Goal: Leave review/rating: Leave review/rating

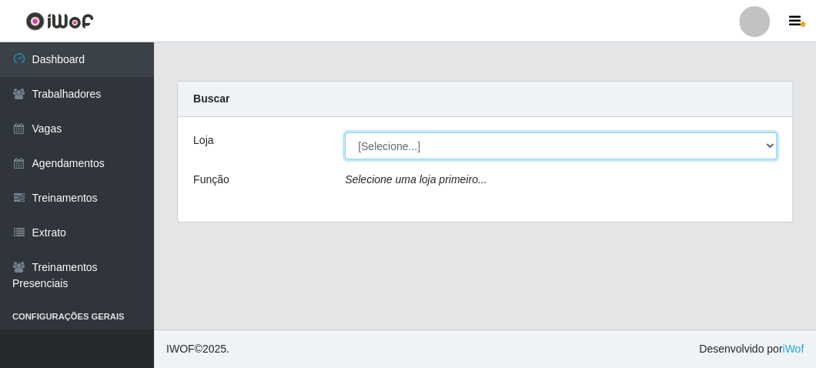
drag, startPoint x: 436, startPoint y: 161, endPoint x: 431, endPoint y: 145, distance: 16.8
click at [431, 145] on select "[Selecione...] FrigoMaster" at bounding box center [561, 145] width 432 height 27
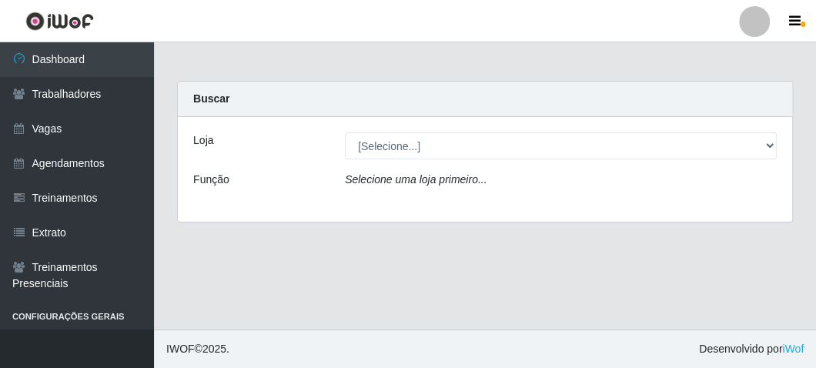
click at [400, 206] on div "Loja [Selecione...] FrigoMaster Função Selecione uma loja primeiro..." at bounding box center [485, 169] width 614 height 105
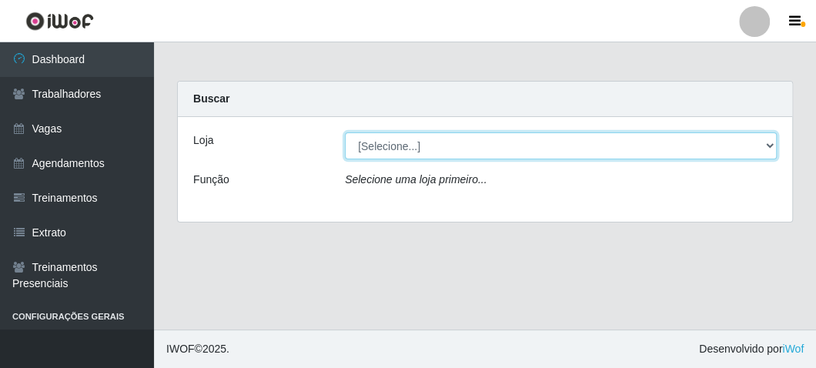
click at [410, 156] on select "[Selecione...] FrigoMaster" at bounding box center [561, 145] width 432 height 27
select select "392"
click at [345, 132] on select "[Selecione...] FrigoMaster" at bounding box center [561, 145] width 432 height 27
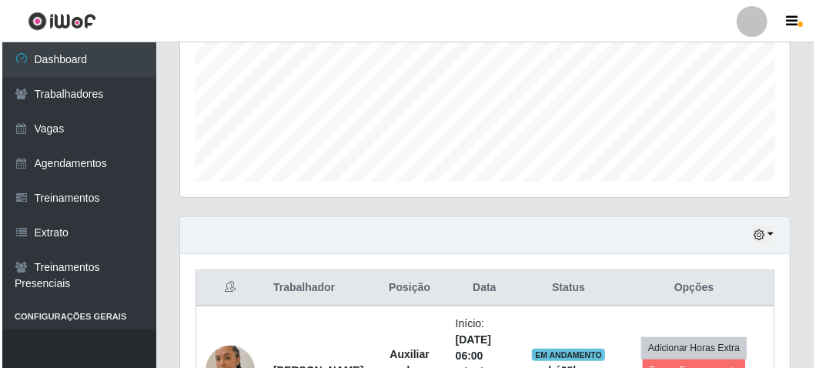
scroll to position [462, 0]
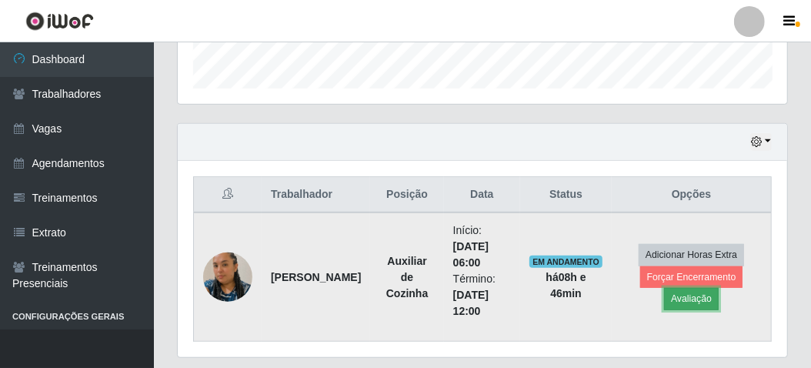
click at [695, 299] on button "Avaliação" at bounding box center [691, 299] width 55 height 22
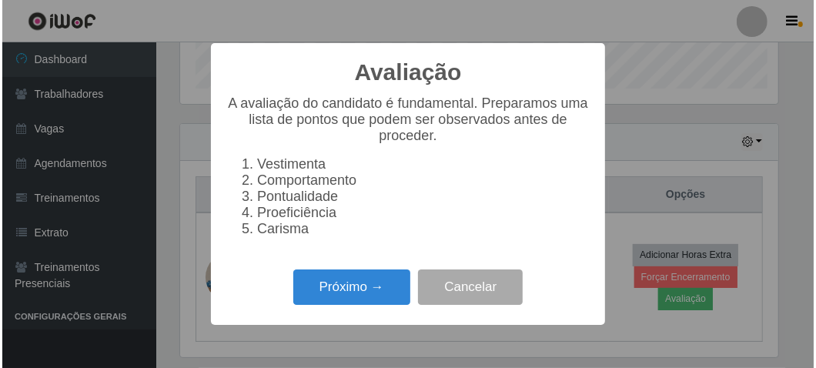
scroll to position [319, 603]
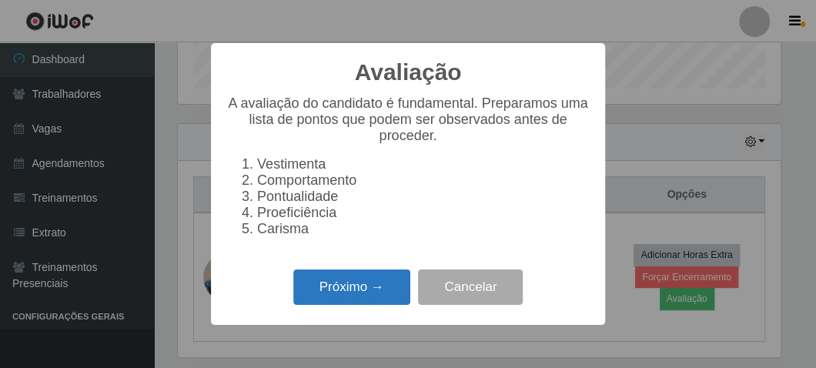
click at [370, 291] on button "Próximo →" at bounding box center [351, 287] width 117 height 36
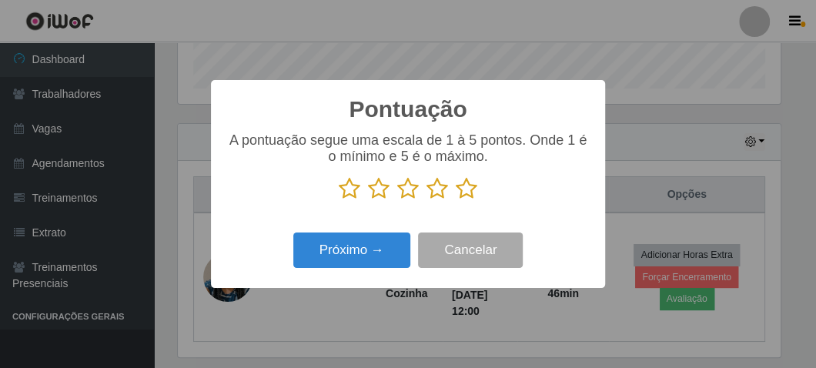
click at [468, 186] on icon at bounding box center [467, 188] width 22 height 23
click at [456, 200] on input "radio" at bounding box center [456, 200] width 0 height 0
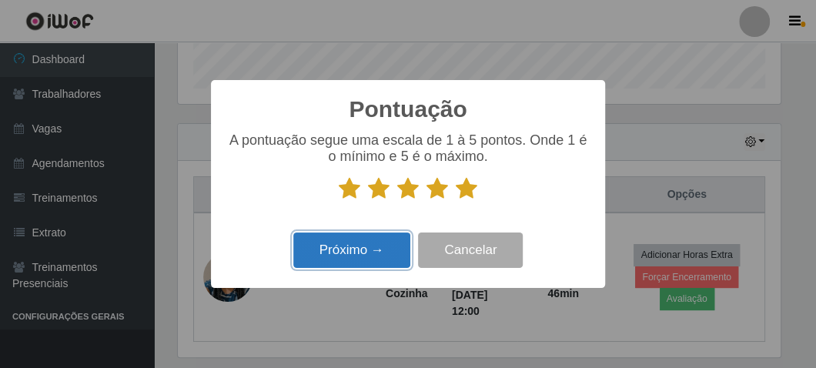
click at [376, 246] on button "Próximo →" at bounding box center [351, 251] width 117 height 36
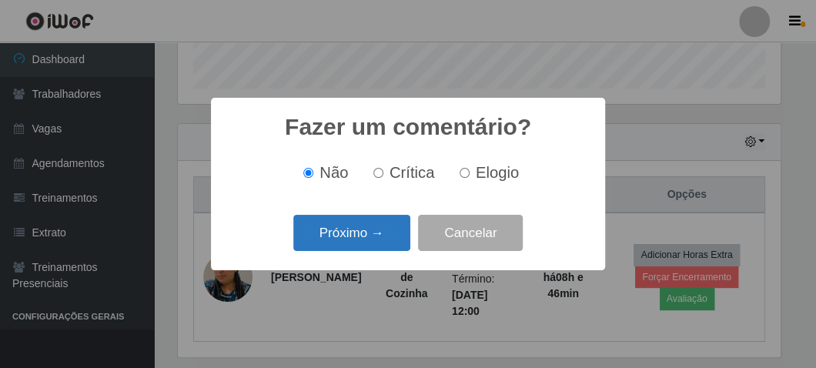
click at [375, 236] on button "Próximo →" at bounding box center [351, 233] width 117 height 36
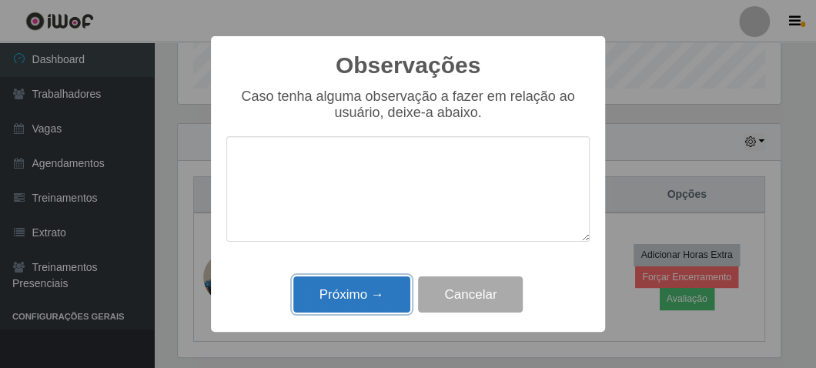
click at [371, 301] on button "Próximo →" at bounding box center [351, 294] width 117 height 36
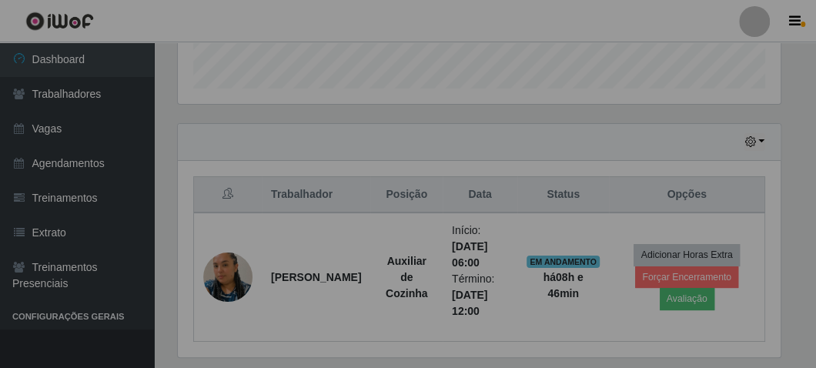
scroll to position [319, 610]
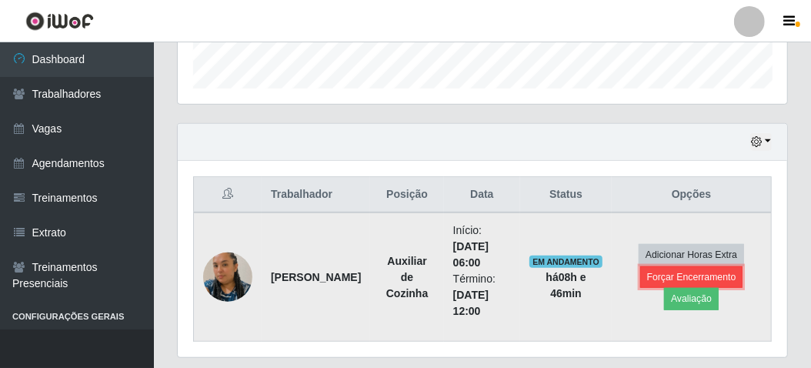
click at [653, 279] on button "Forçar Encerramento" at bounding box center [692, 277] width 103 height 22
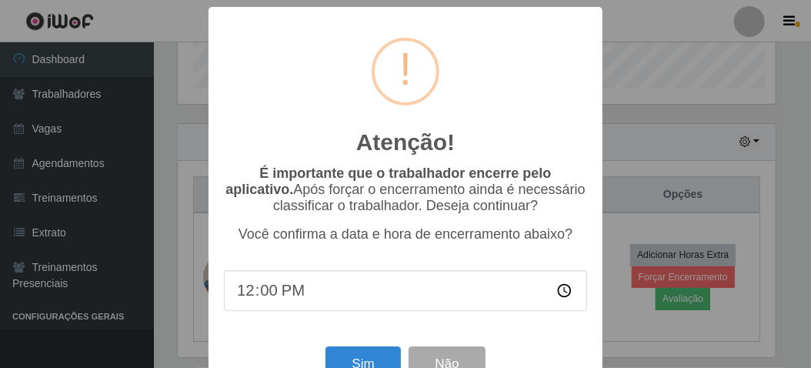
scroll to position [319, 603]
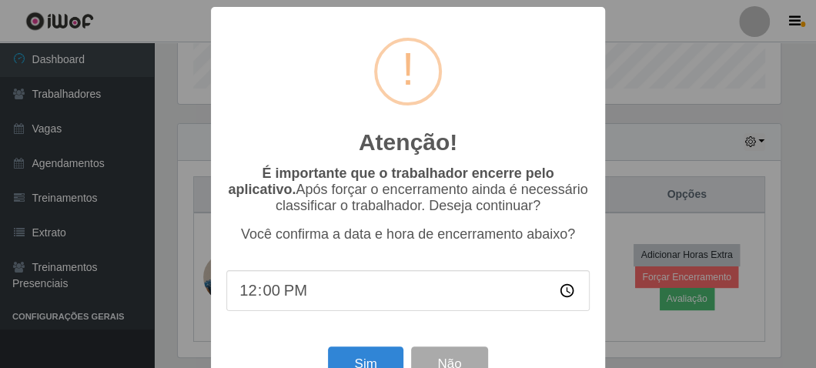
click at [346, 354] on div "Sim Não" at bounding box center [407, 364] width 363 height 44
click at [352, 359] on button "Sim" at bounding box center [365, 364] width 75 height 36
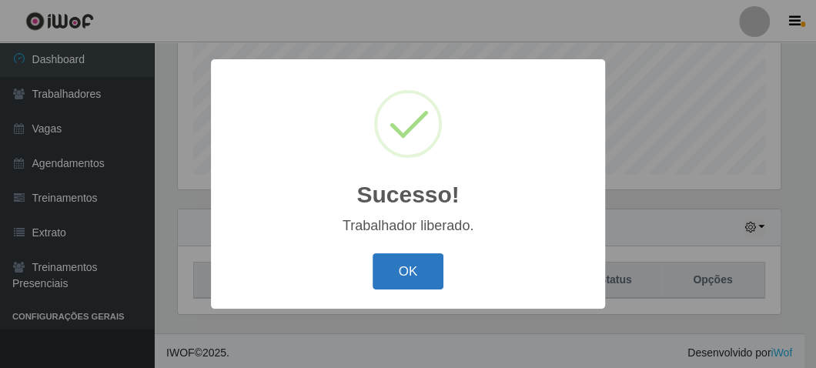
click at [413, 279] on button "OK" at bounding box center [409, 271] width 72 height 36
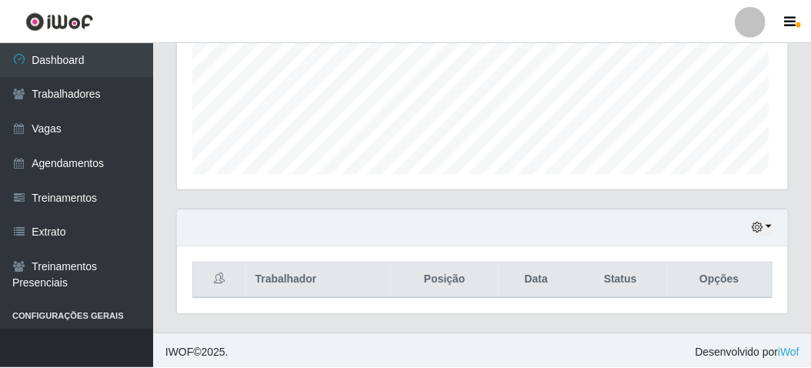
scroll to position [319, 610]
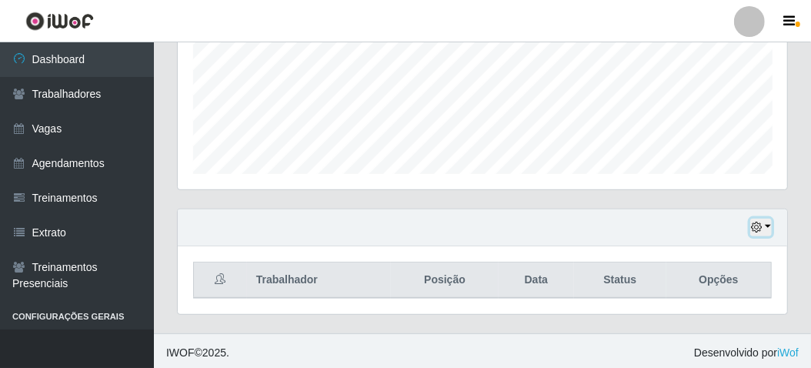
drag, startPoint x: 761, startPoint y: 225, endPoint x: 763, endPoint y: 216, distance: 9.4
click at [761, 223] on icon "button" at bounding box center [756, 227] width 11 height 11
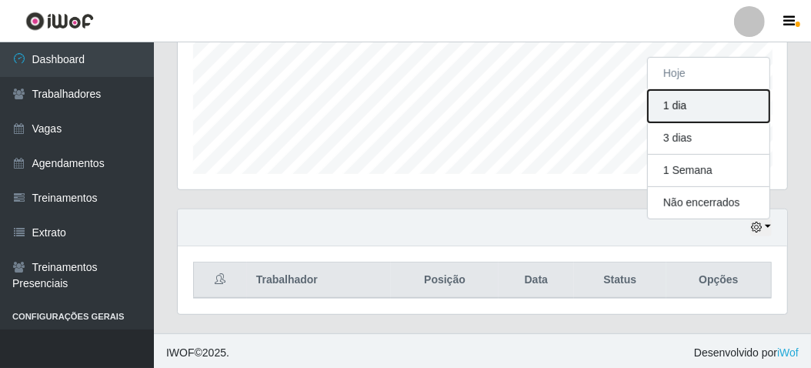
click at [692, 109] on button "1 dia" at bounding box center [709, 106] width 122 height 32
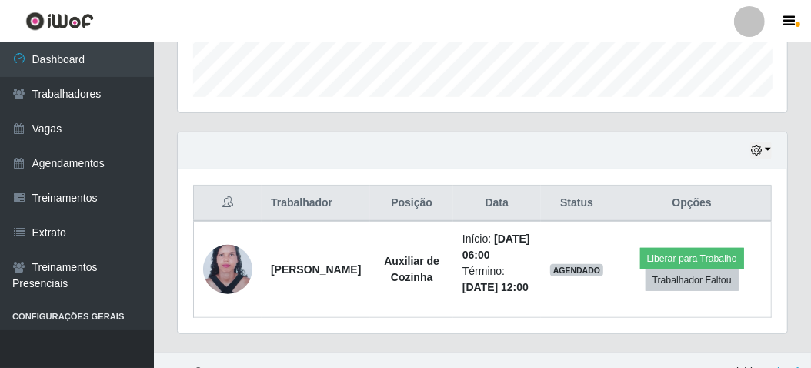
scroll to position [453, 0]
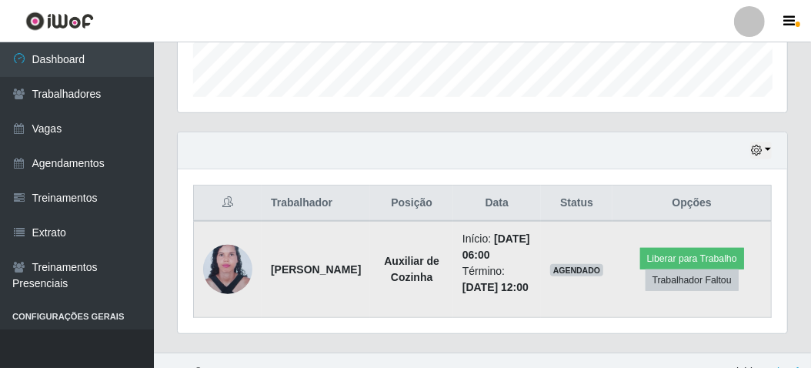
click at [247, 286] on img at bounding box center [227, 269] width 49 height 67
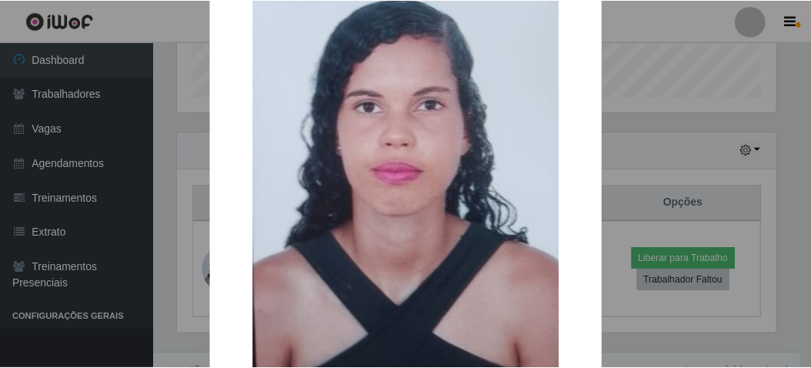
scroll to position [77, 0]
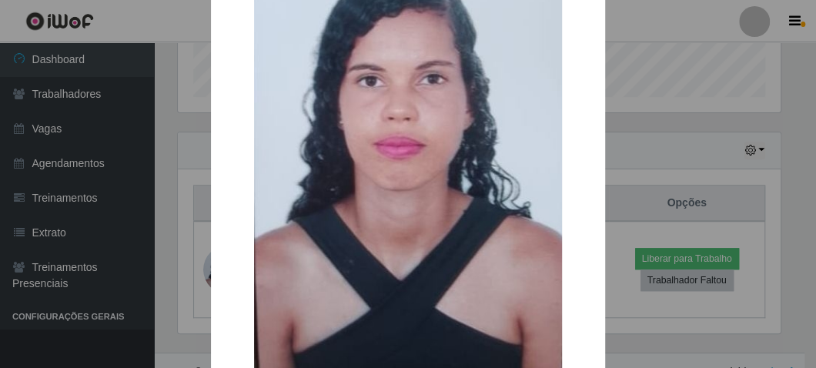
click at [176, 259] on div "× OK Cancel" at bounding box center [408, 184] width 816 height 368
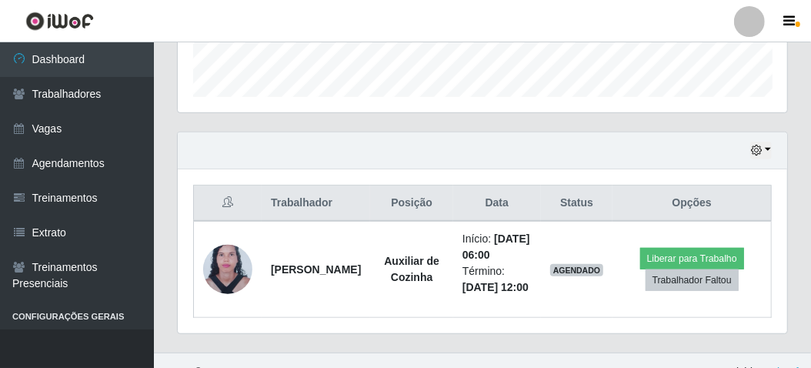
scroll to position [319, 610]
click at [761, 147] on icon "button" at bounding box center [756, 150] width 11 height 11
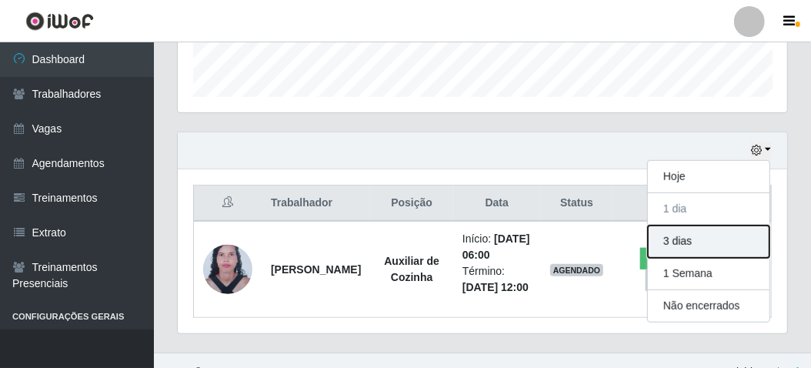
click at [695, 241] on button "3 dias" at bounding box center [709, 242] width 122 height 32
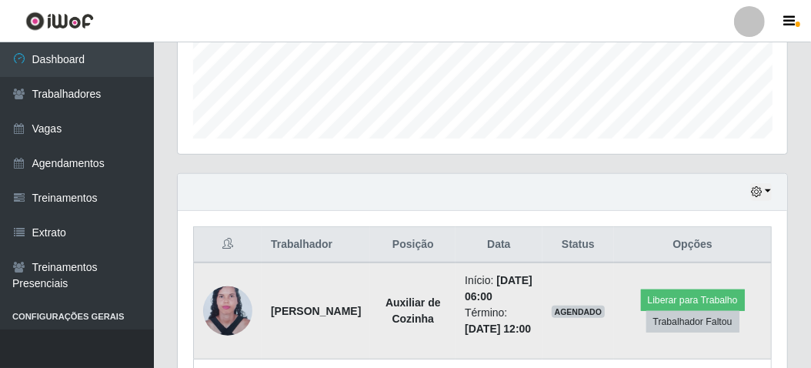
scroll to position [69, 0]
